Goal: Task Accomplishment & Management: Use online tool/utility

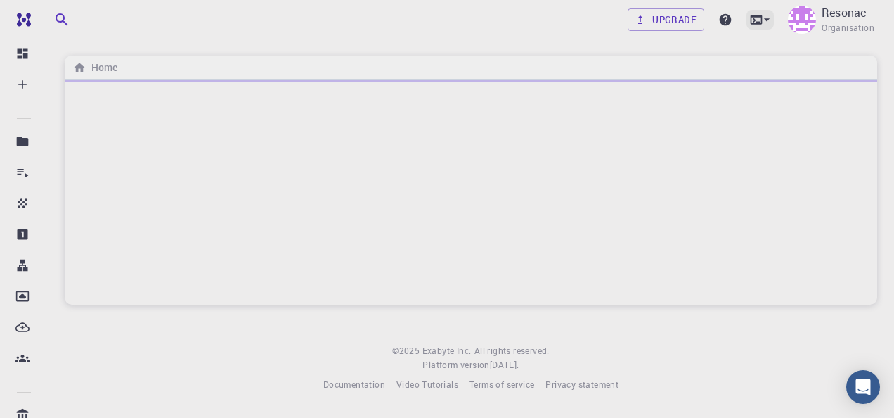
click at [759, 18] on icon at bounding box center [757, 20] width 14 height 14
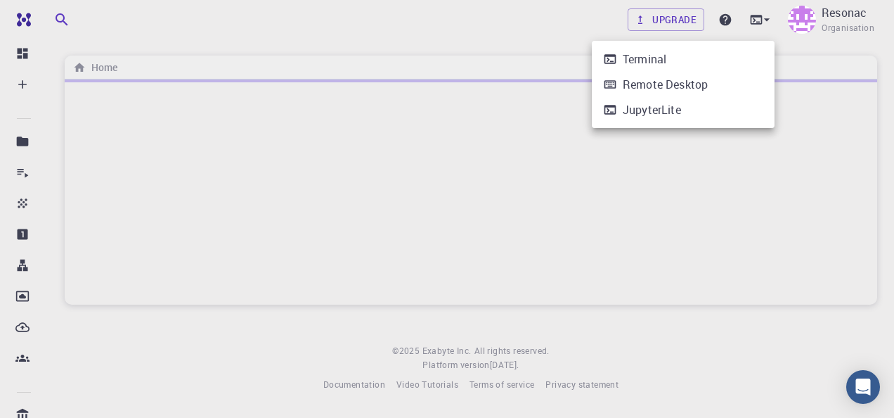
click at [719, 65] on li "Terminal" at bounding box center [683, 58] width 183 height 25
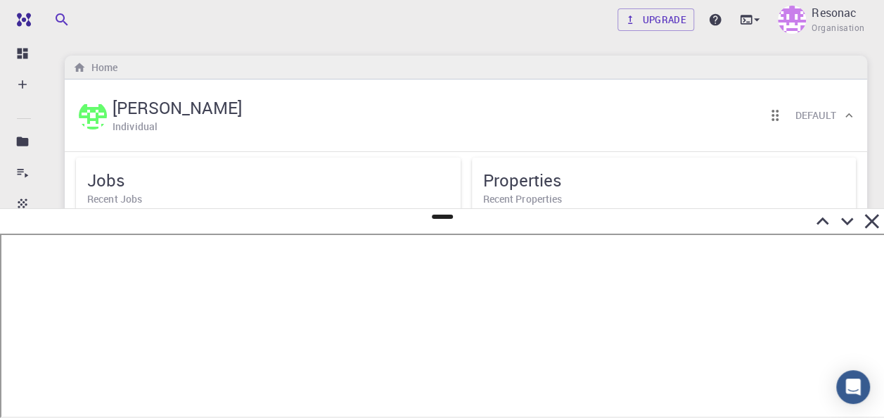
click at [821, 214] on icon at bounding box center [822, 221] width 25 height 25
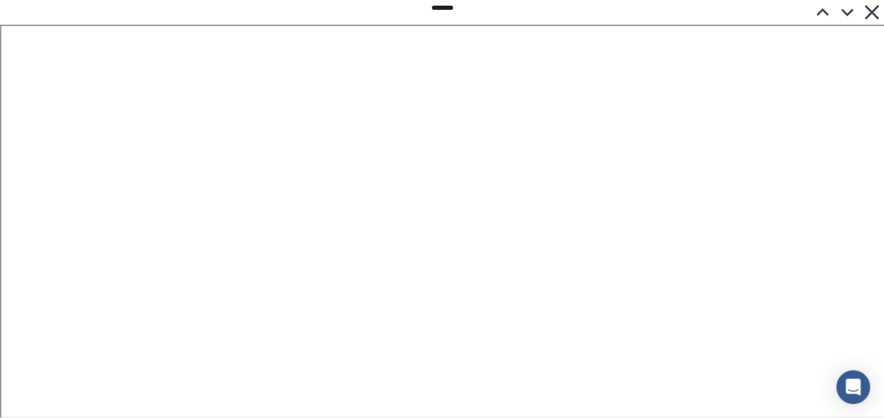
click at [868, 12] on icon at bounding box center [871, 12] width 25 height 25
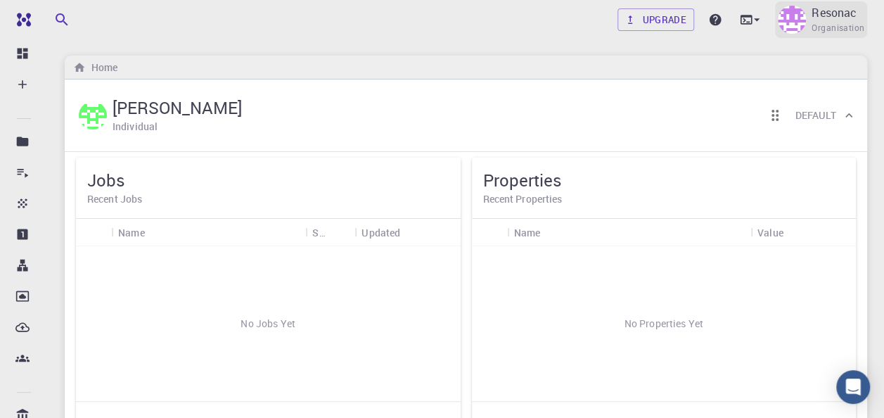
click at [821, 11] on p "Resonac" at bounding box center [833, 12] width 45 height 17
click at [797, 11] on div at bounding box center [442, 209] width 884 height 418
click at [760, 23] on icon at bounding box center [757, 20] width 14 height 14
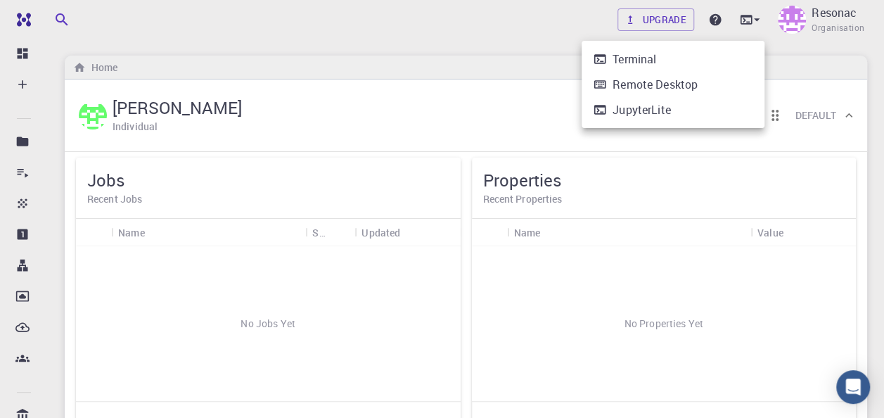
click at [752, 15] on div at bounding box center [442, 209] width 884 height 418
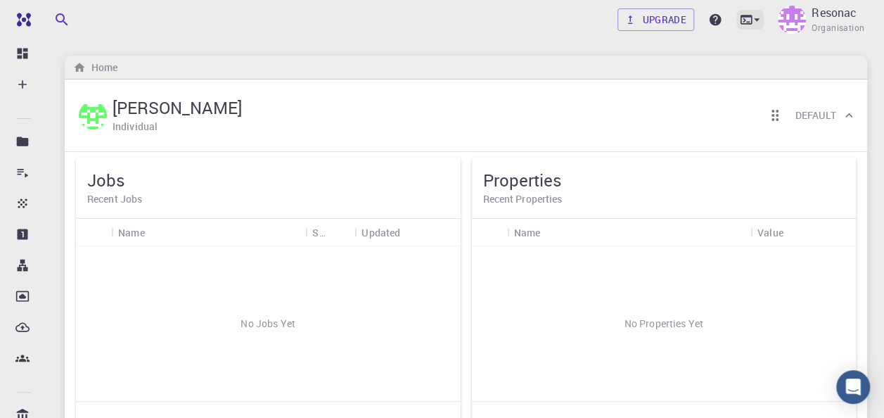
click at [754, 24] on icon at bounding box center [757, 20] width 14 height 14
